Goal: Check status: Check status

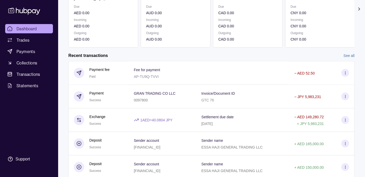
scroll to position [107, 0]
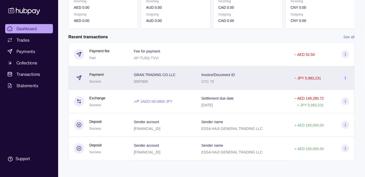
click at [185, 77] on div "GRAN TRADING CO LLC 0097800" at bounding box center [162, 77] width 57 height 13
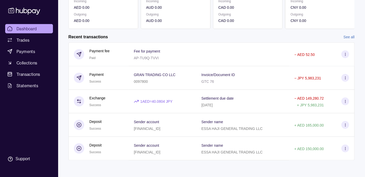
click at [129, 90] on html "Dashboard Trades Payments Collections Transactions Statements Support K Hello, …" at bounding box center [182, 35] width 365 height 284
click at [31, 72] on span "Transactions" at bounding box center [29, 74] width 24 height 6
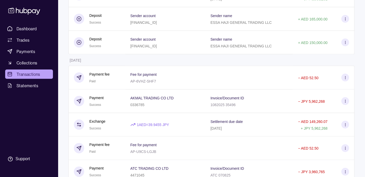
scroll to position [136, 0]
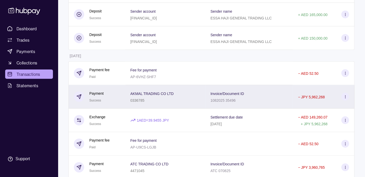
click at [174, 95] on div "AKMAL TRADING CO LTD 0336785" at bounding box center [165, 96] width 70 height 13
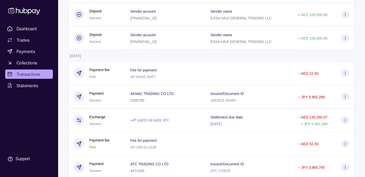
click at [135, 58] on html "Dashboard Trades Payments Collections Transactions Statements Support K Hello, …" at bounding box center [182, 149] width 365 height 571
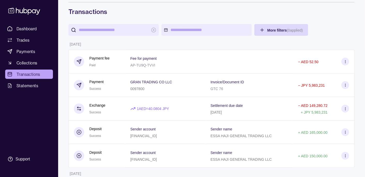
scroll to position [0, 0]
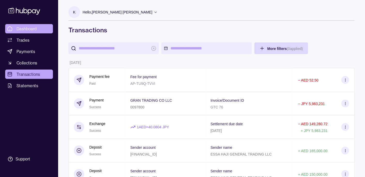
click at [30, 28] on span "Dashboard" at bounding box center [27, 29] width 20 height 6
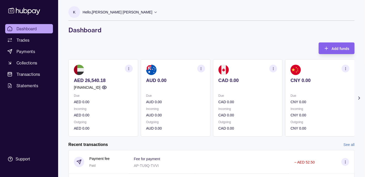
click at [119, 11] on p "Hello, [PERSON_NAME] [PERSON_NAME]" at bounding box center [118, 12] width 70 height 6
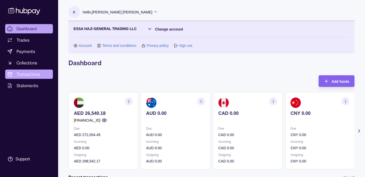
click at [28, 73] on span "Transactions" at bounding box center [29, 74] width 24 height 6
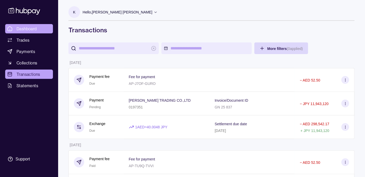
click at [30, 29] on span "Dashboard" at bounding box center [27, 29] width 20 height 6
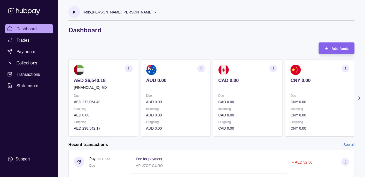
click at [115, 12] on p "Hello, [PERSON_NAME] [PERSON_NAME]" at bounding box center [118, 12] width 70 height 6
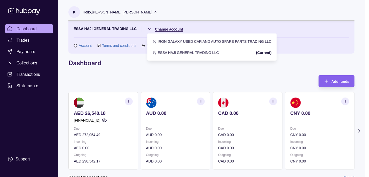
click at [169, 29] on html "Dashboard Trades Payments Collections Transactions Statements Support K Hello, …" at bounding box center [184, 158] width 369 height 317
click at [169, 42] on p "IRON GALAXY USED CAR AND AUTO SPARE PARTS TRADING LLC" at bounding box center [215, 41] width 114 height 6
